Goal: Find specific page/section: Find specific page/section

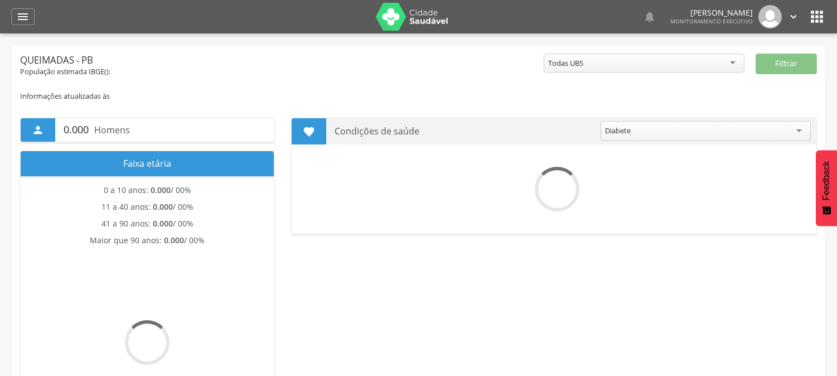
click at [28, 13] on icon "" at bounding box center [22, 16] width 13 height 13
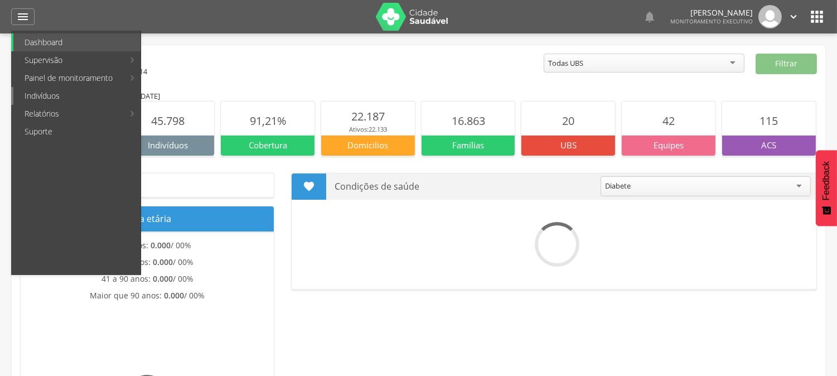
click at [45, 96] on link "Indivíduos" at bounding box center [76, 96] width 127 height 18
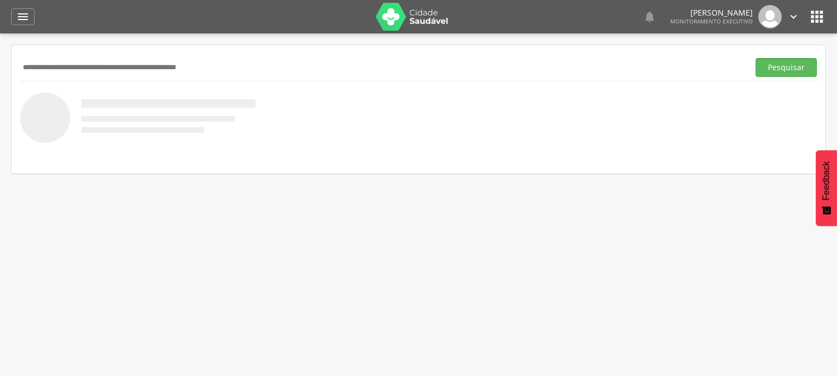
click at [272, 60] on input "text" at bounding box center [382, 67] width 724 height 19
click at [316, 60] on input "text" at bounding box center [382, 67] width 724 height 19
type input "**********"
click at [756, 58] on button "Pesquisar" at bounding box center [786, 67] width 61 height 19
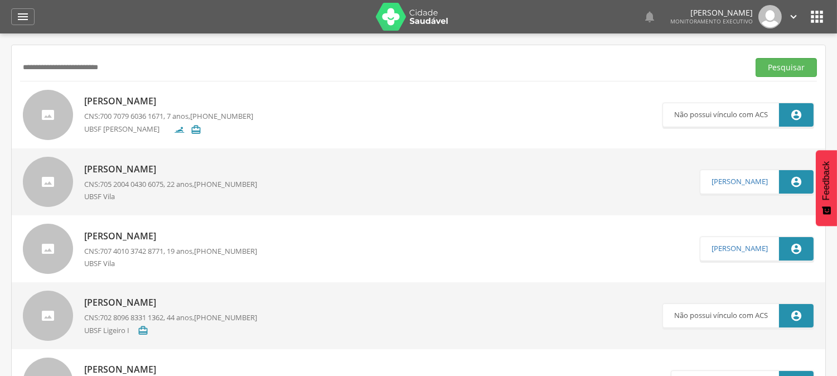
click at [192, 183] on p "CNS: 705 2004 0430 6075 , 22 anos, [PHONE_NUMBER]" at bounding box center [170, 184] width 173 height 11
type input "**********"
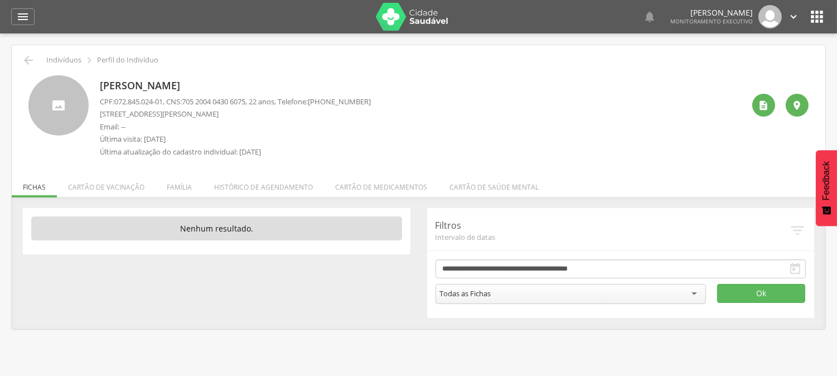
click at [192, 183] on li "Família" at bounding box center [179, 184] width 47 height 26
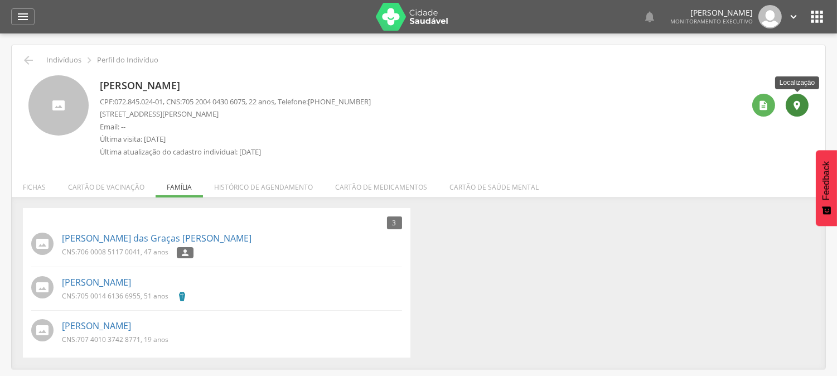
click at [789, 104] on div "" at bounding box center [797, 105] width 23 height 23
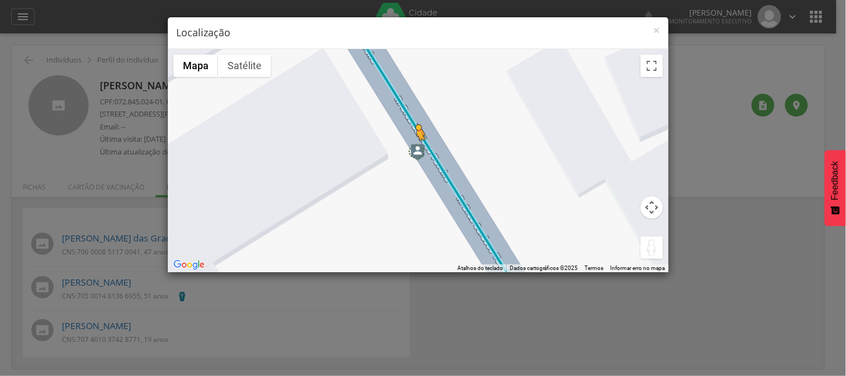
drag, startPoint x: 653, startPoint y: 243, endPoint x: 415, endPoint y: 151, distance: 254.6
click at [415, 151] on div "Pressione as teclas Alt + Enter para ativar o recurso de arrastar com o teclado…" at bounding box center [418, 160] width 501 height 223
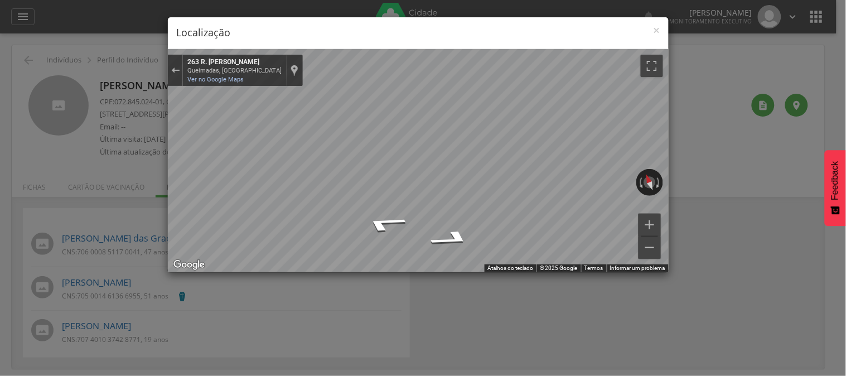
click at [84, 175] on div "× Localização ← Mover para a esquerda → Mover para a direita ↑ Mover para cima …" at bounding box center [423, 188] width 846 height 376
click at [269, 197] on div "← Mover para a esquerda → Mover para a direita ↑ Mover para cima ↓ Mover para b…" at bounding box center [418, 160] width 501 height 223
drag, startPoint x: 569, startPoint y: 183, endPoint x: 49, endPoint y: 151, distance: 520.7
click at [49, 151] on div "× Localização ← Mover para a esquerda → Mover para a direita ↑ Mover para cima …" at bounding box center [423, 188] width 846 height 376
click at [656, 31] on span "×" at bounding box center [657, 30] width 7 height 16
